Goal: Transaction & Acquisition: Purchase product/service

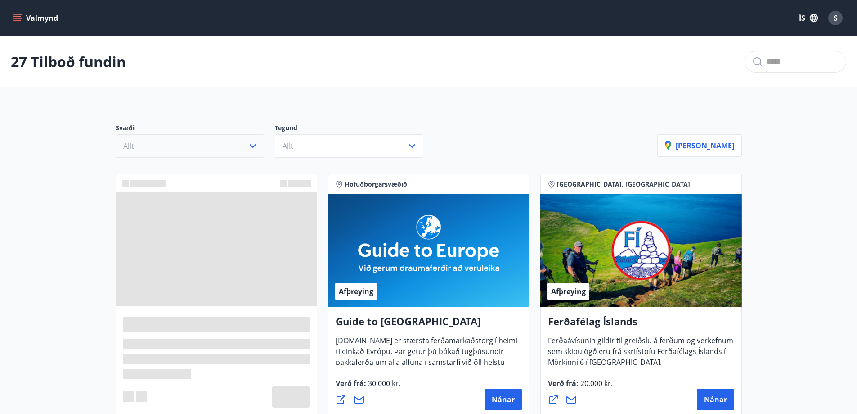
click at [248, 145] on icon "button" at bounding box center [252, 145] width 11 height 11
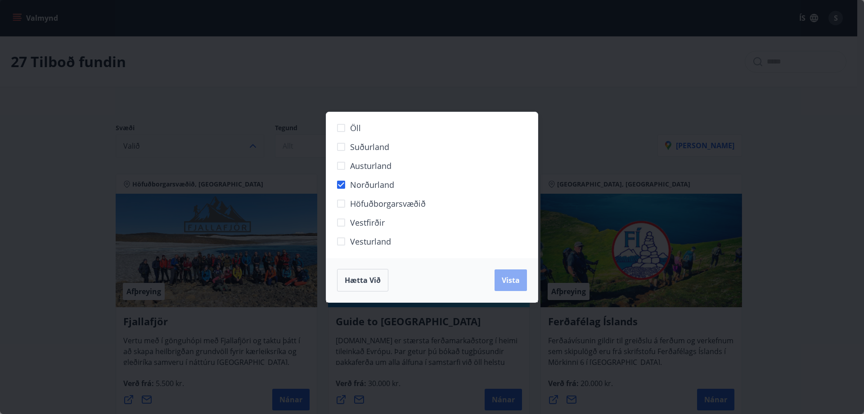
click at [508, 279] on span "Vista" at bounding box center [511, 280] width 18 height 10
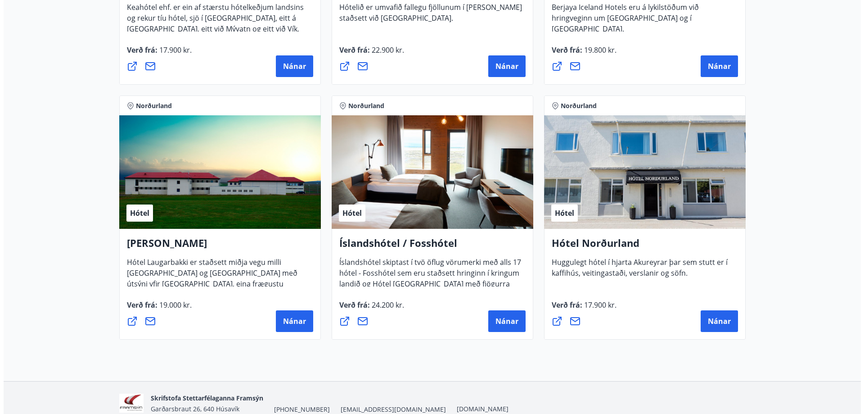
scroll to position [360, 0]
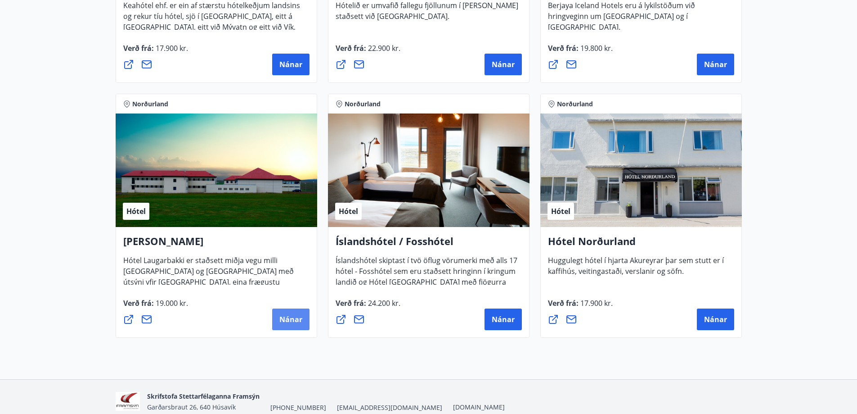
click at [287, 318] on span "Nánar" at bounding box center [290, 319] width 23 height 10
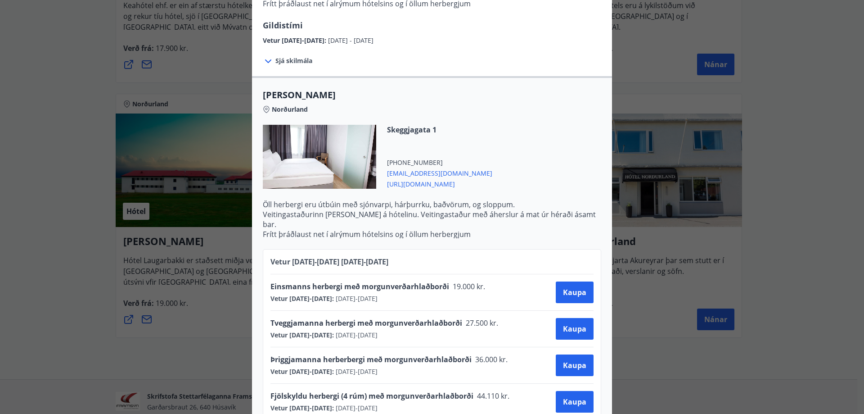
scroll to position [223, 0]
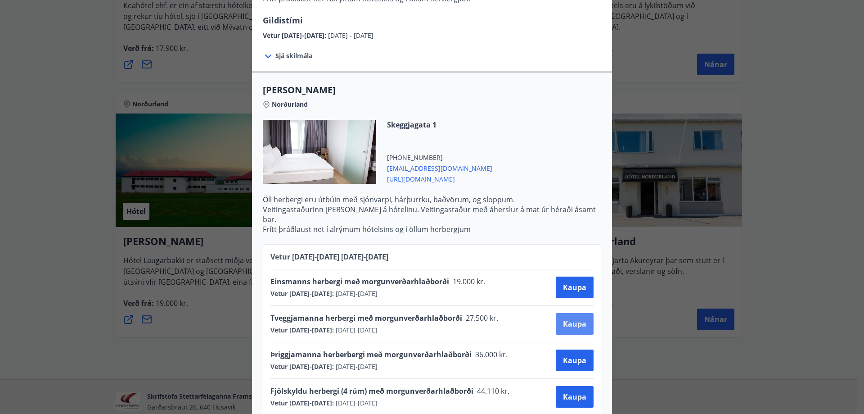
click at [577, 319] on span "Kaupa" at bounding box center [574, 324] width 23 height 10
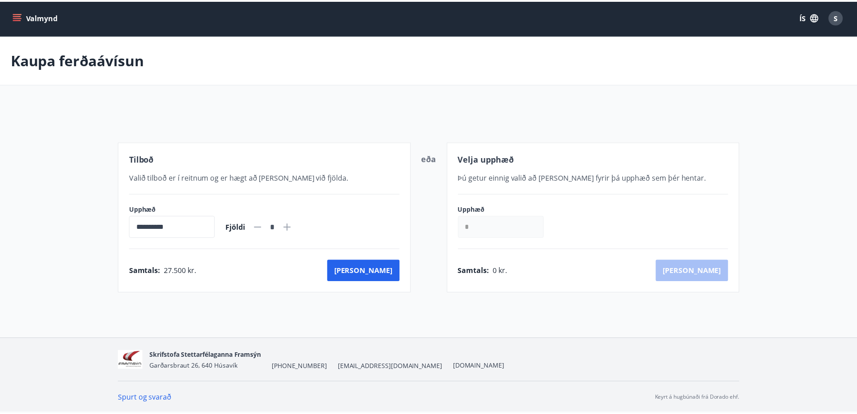
scroll to position [1, 0]
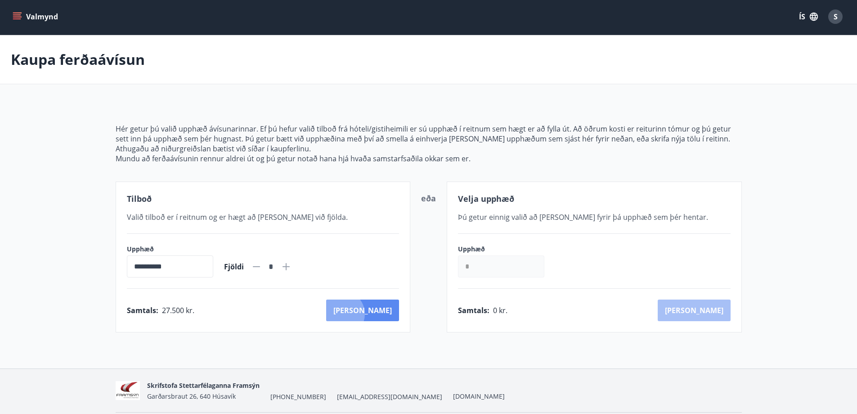
click at [381, 314] on button "[PERSON_NAME]" at bounding box center [362, 310] width 73 height 22
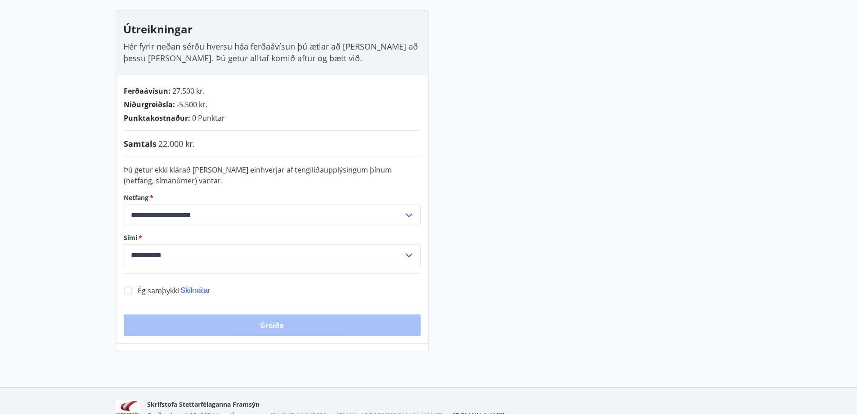
scroll to position [136, 0]
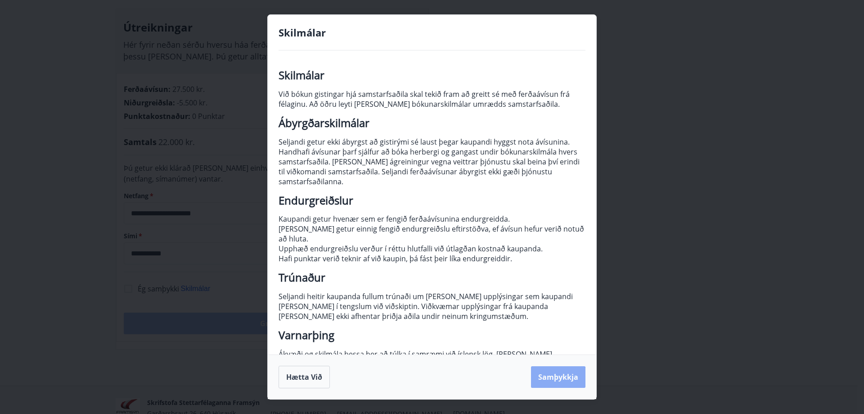
click at [547, 378] on button "Samþykkja" at bounding box center [558, 377] width 54 height 22
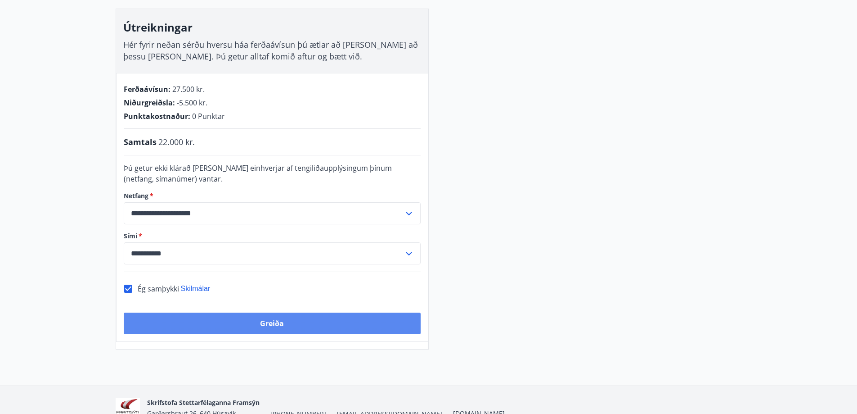
click at [256, 327] on button "Greiða" at bounding box center [272, 323] width 297 height 22
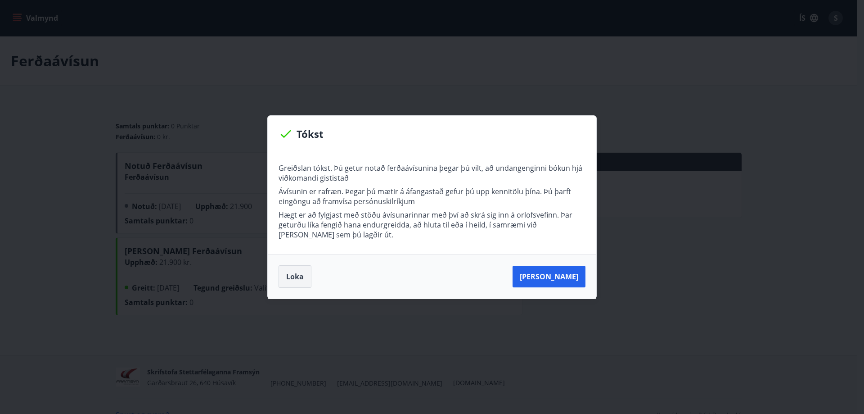
click at [294, 279] on button "Loka" at bounding box center [295, 276] width 33 height 22
